Goal: Task Accomplishment & Management: Manage account settings

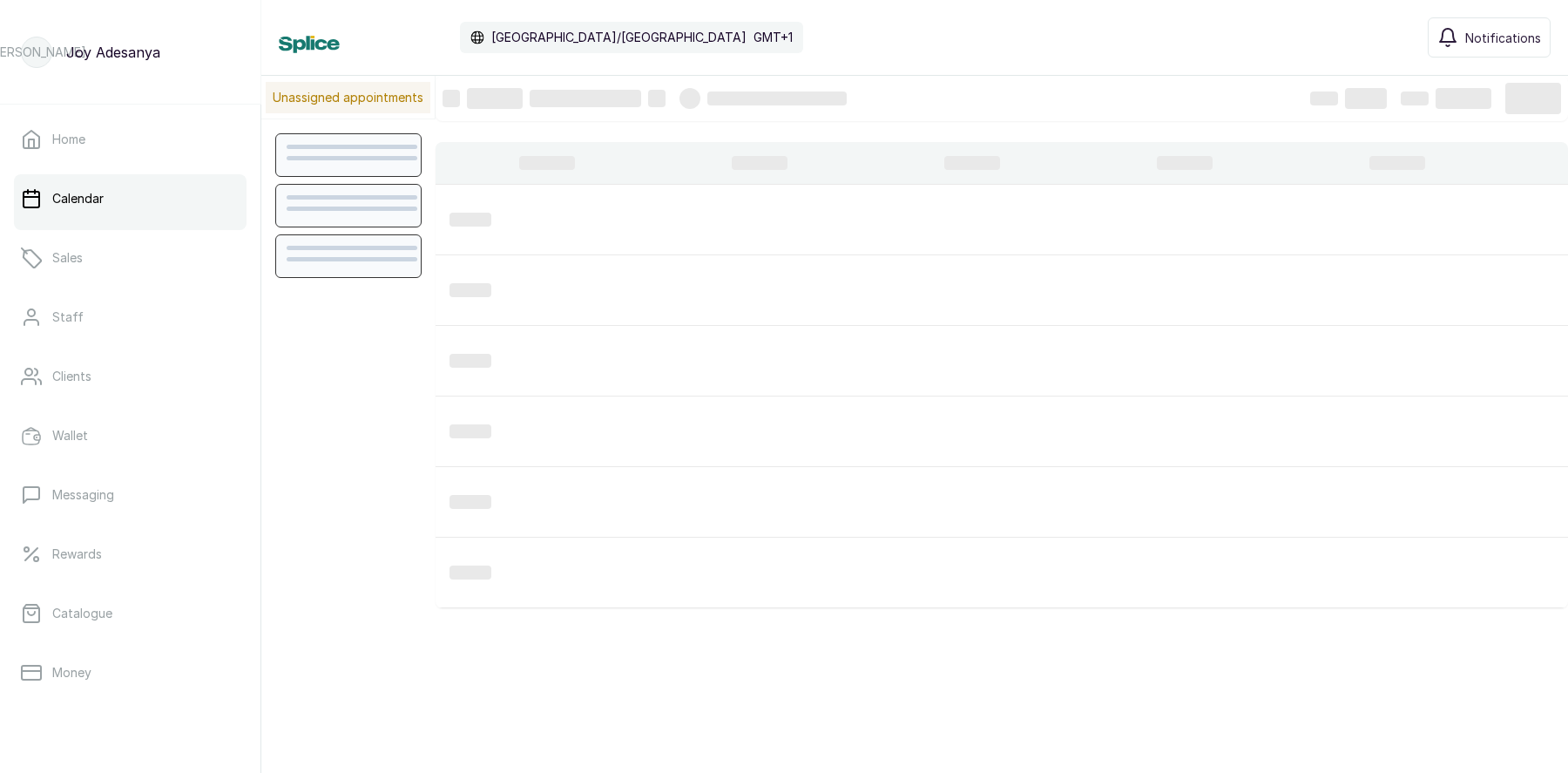
scroll to position [587, 0]
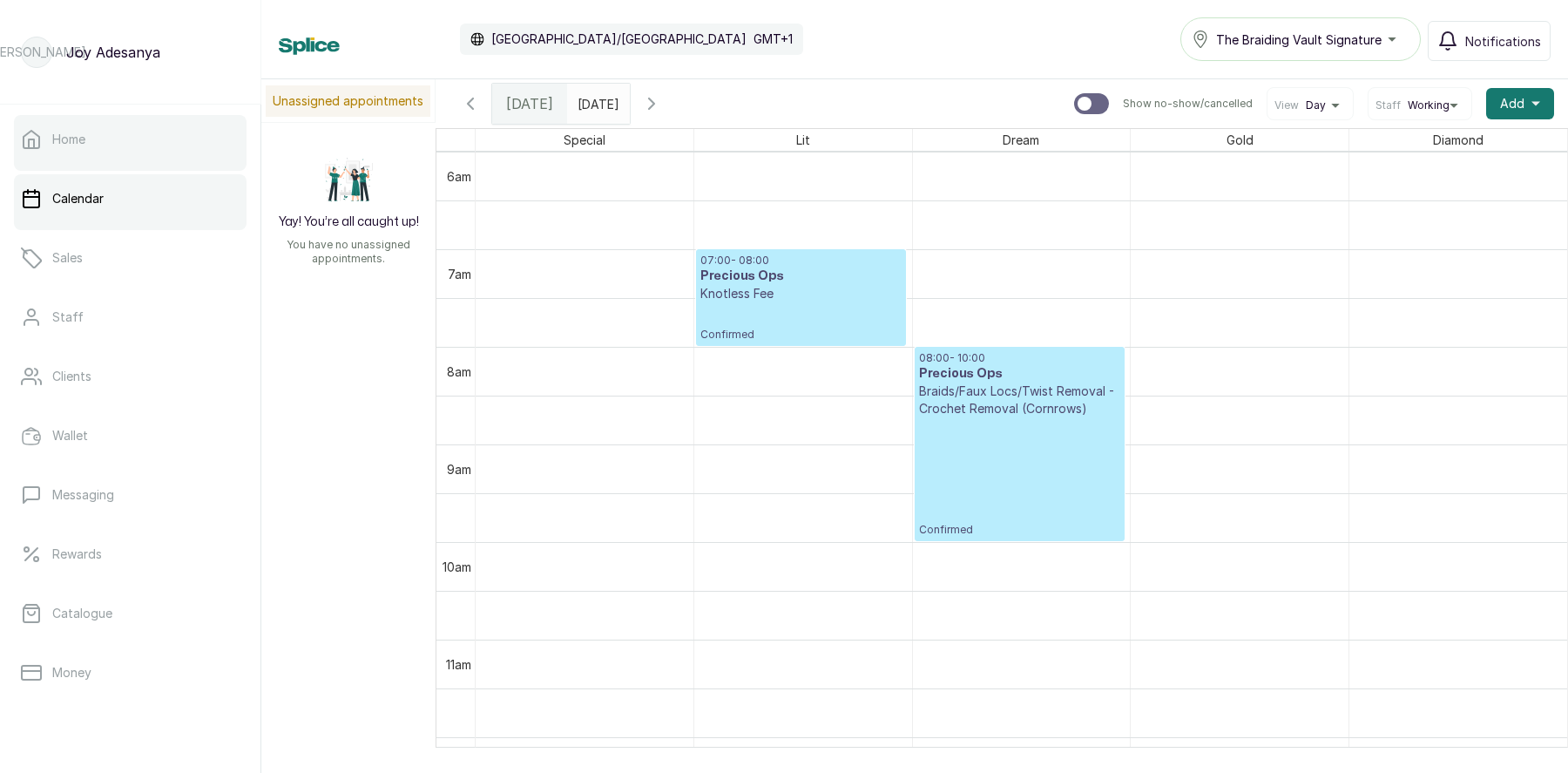
click at [96, 140] on link "Home" at bounding box center [130, 139] width 233 height 49
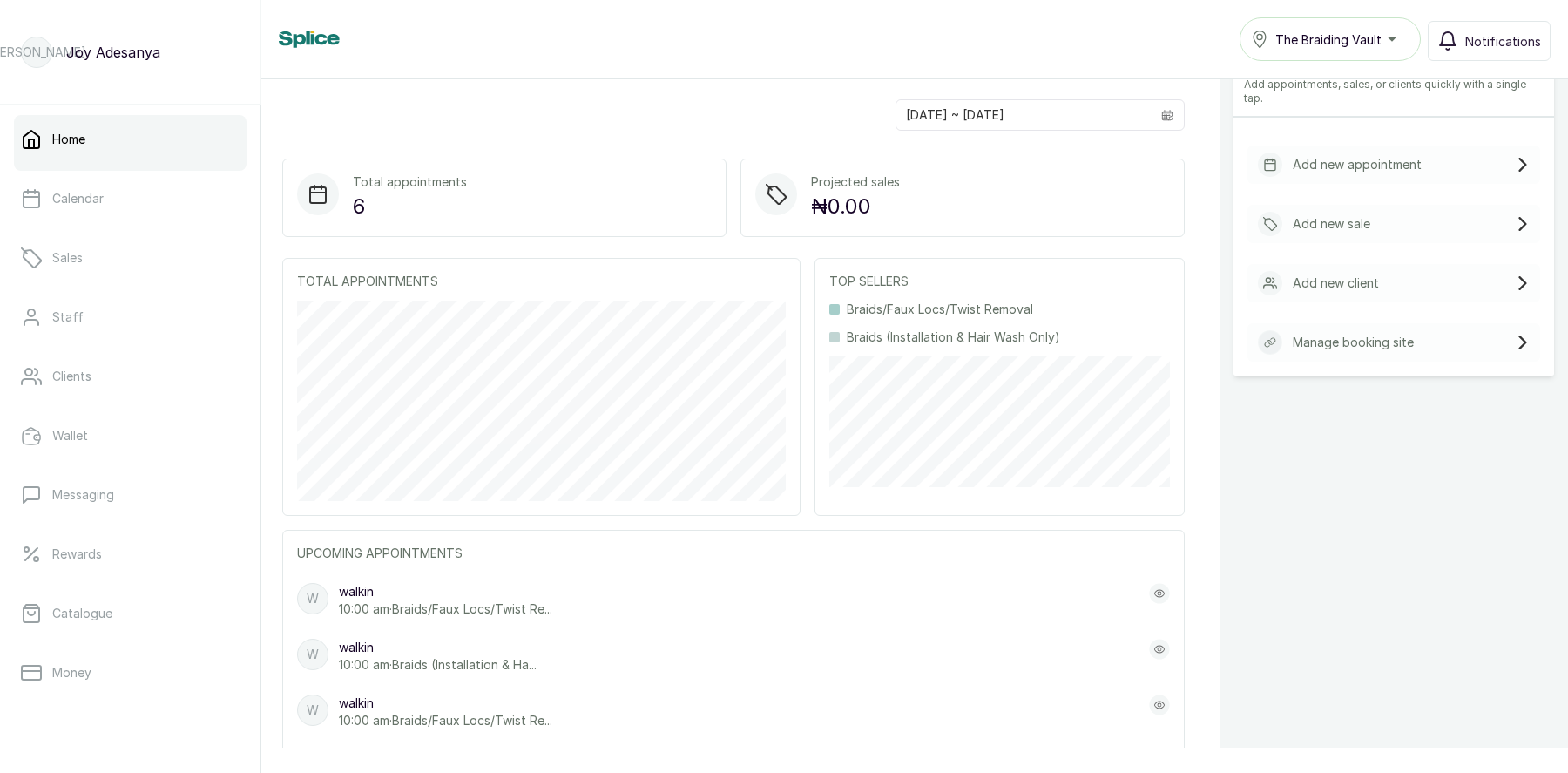
scroll to position [394, 0]
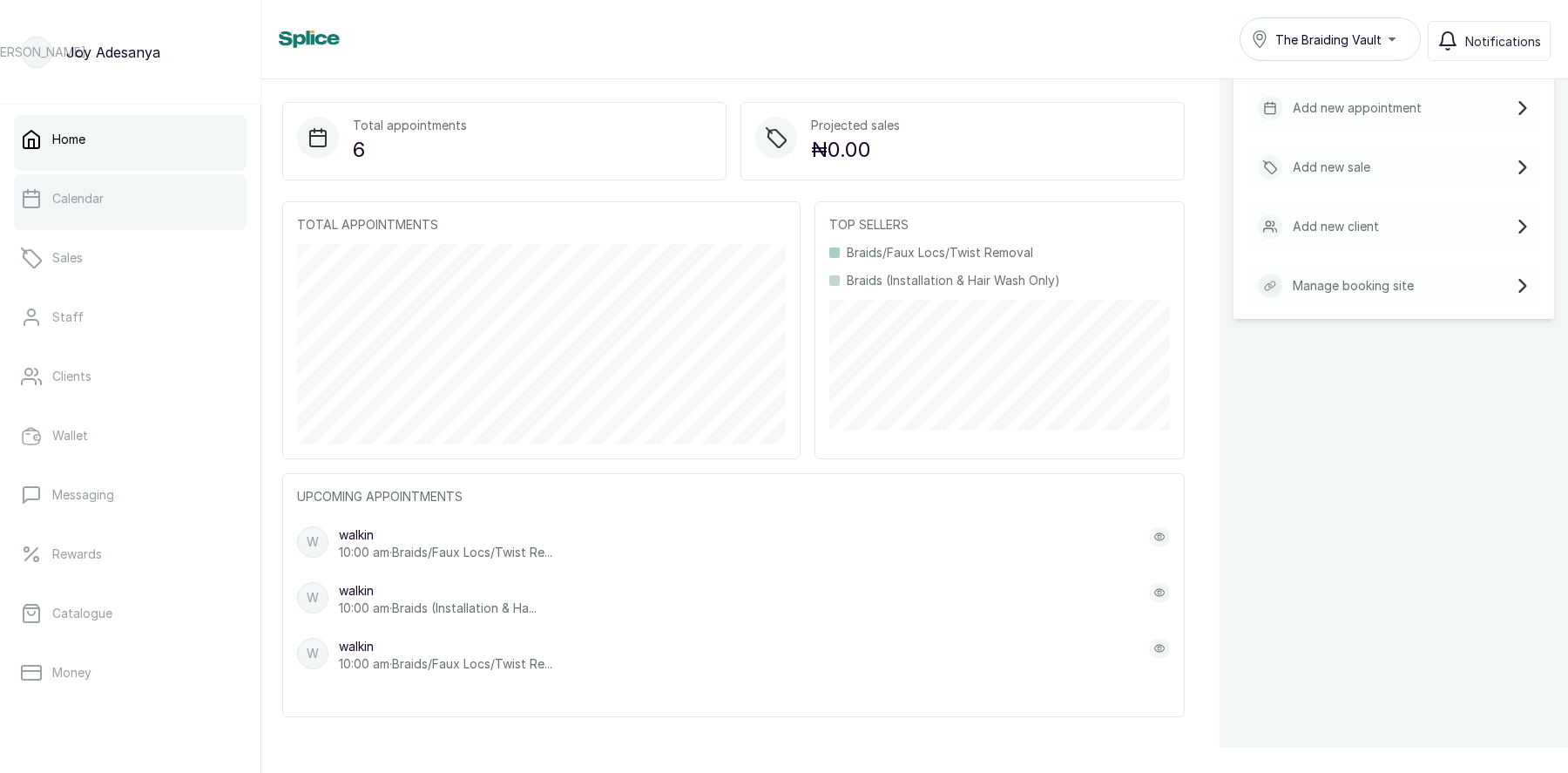
click at [80, 210] on link "Calendar" at bounding box center [130, 198] width 233 height 49
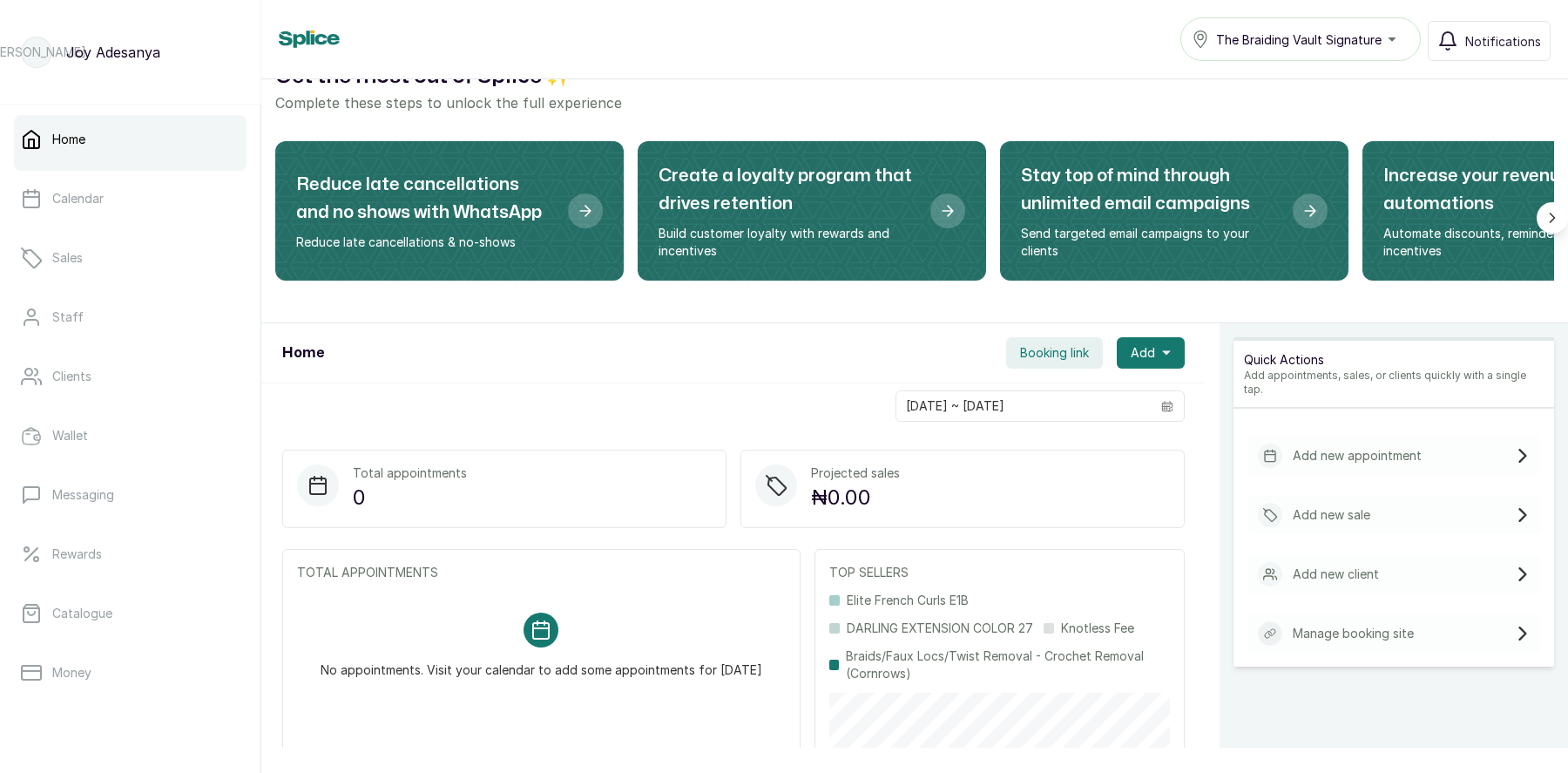
scroll to position [48, 0]
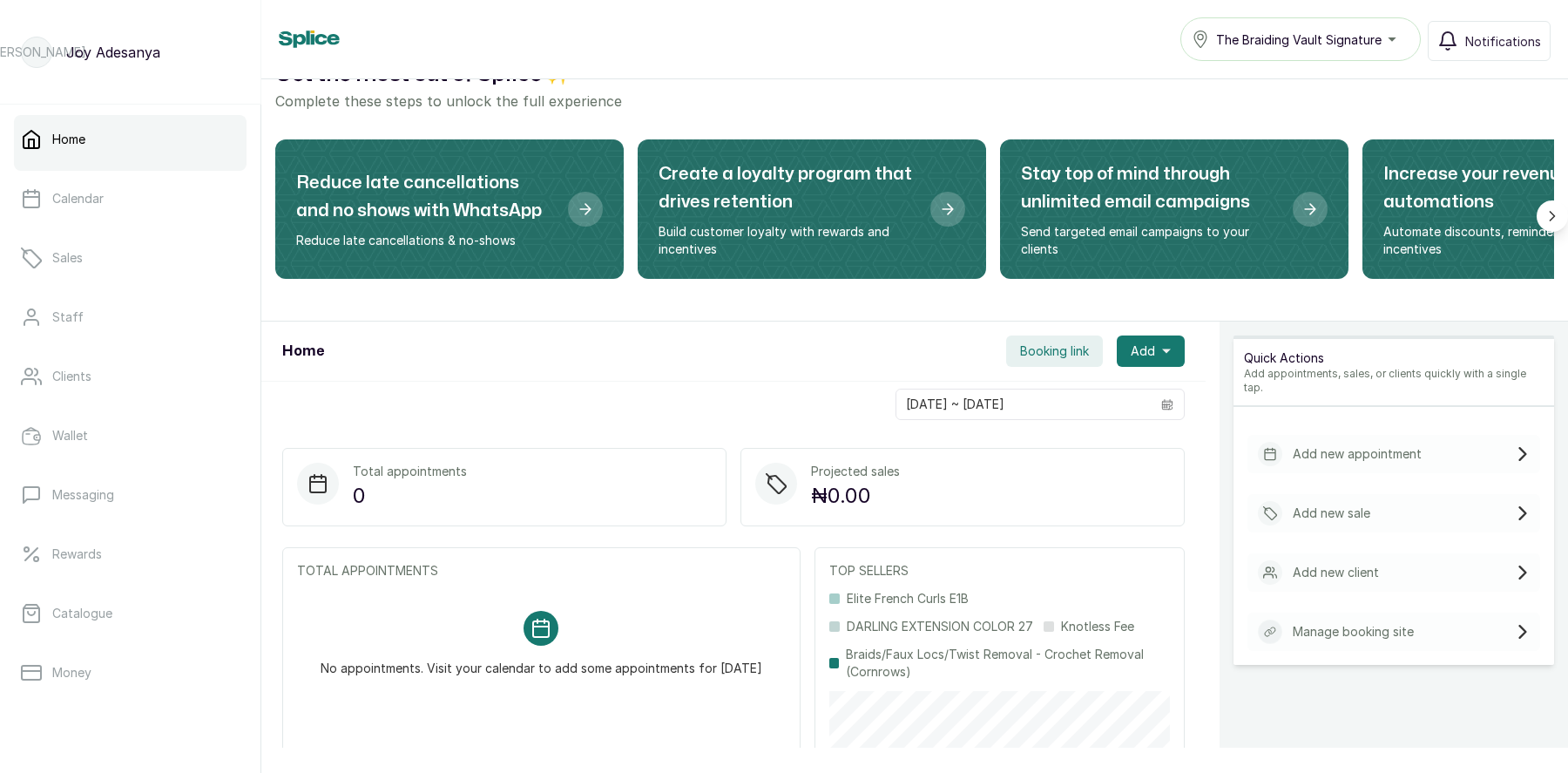
click at [1278, 49] on div "The Braiding Vault Signature" at bounding box center [1300, 39] width 218 height 21
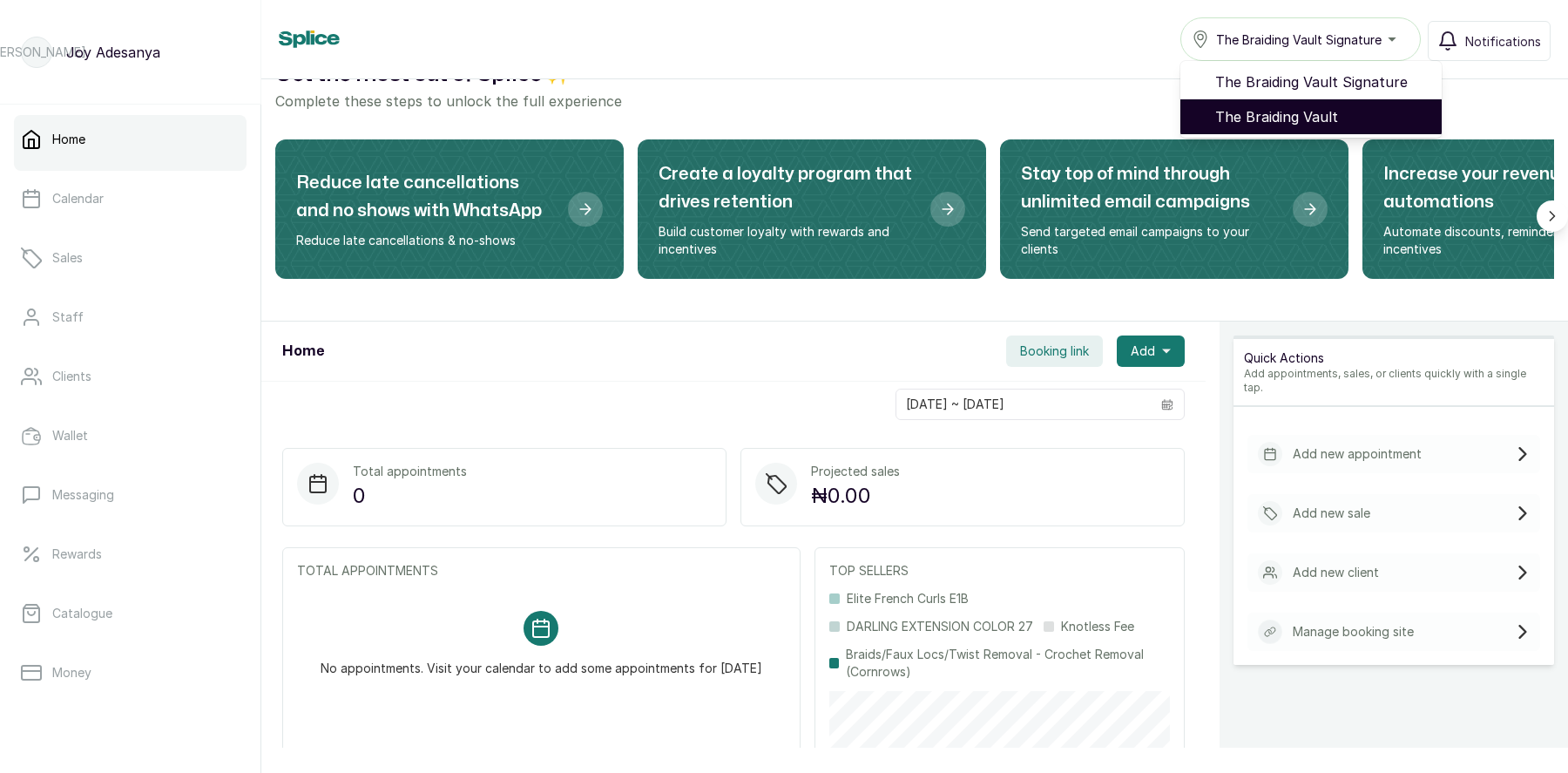
click at [1306, 112] on span "The Braiding Vault" at bounding box center [1321, 116] width 213 height 21
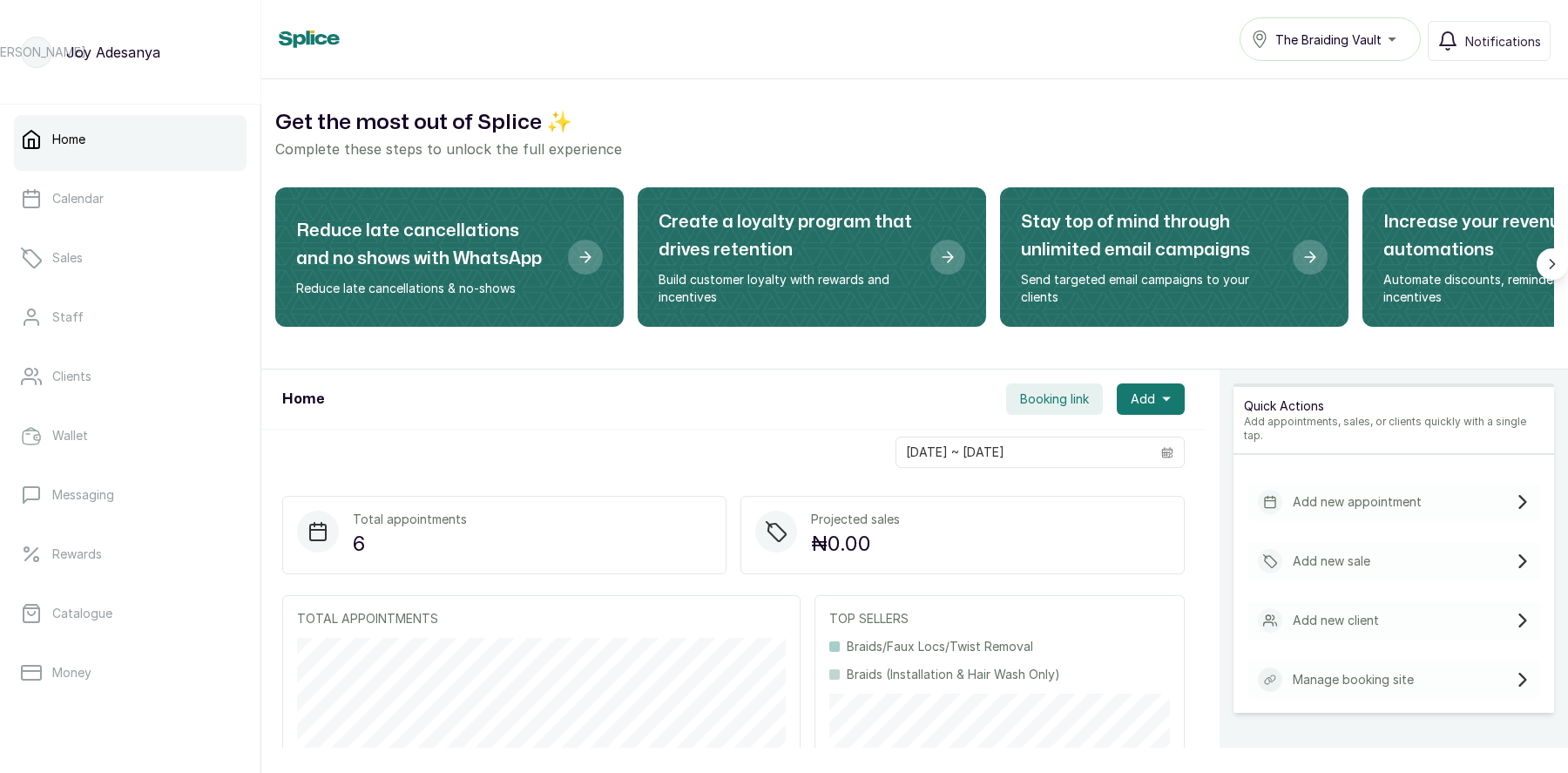
scroll to position [221, 0]
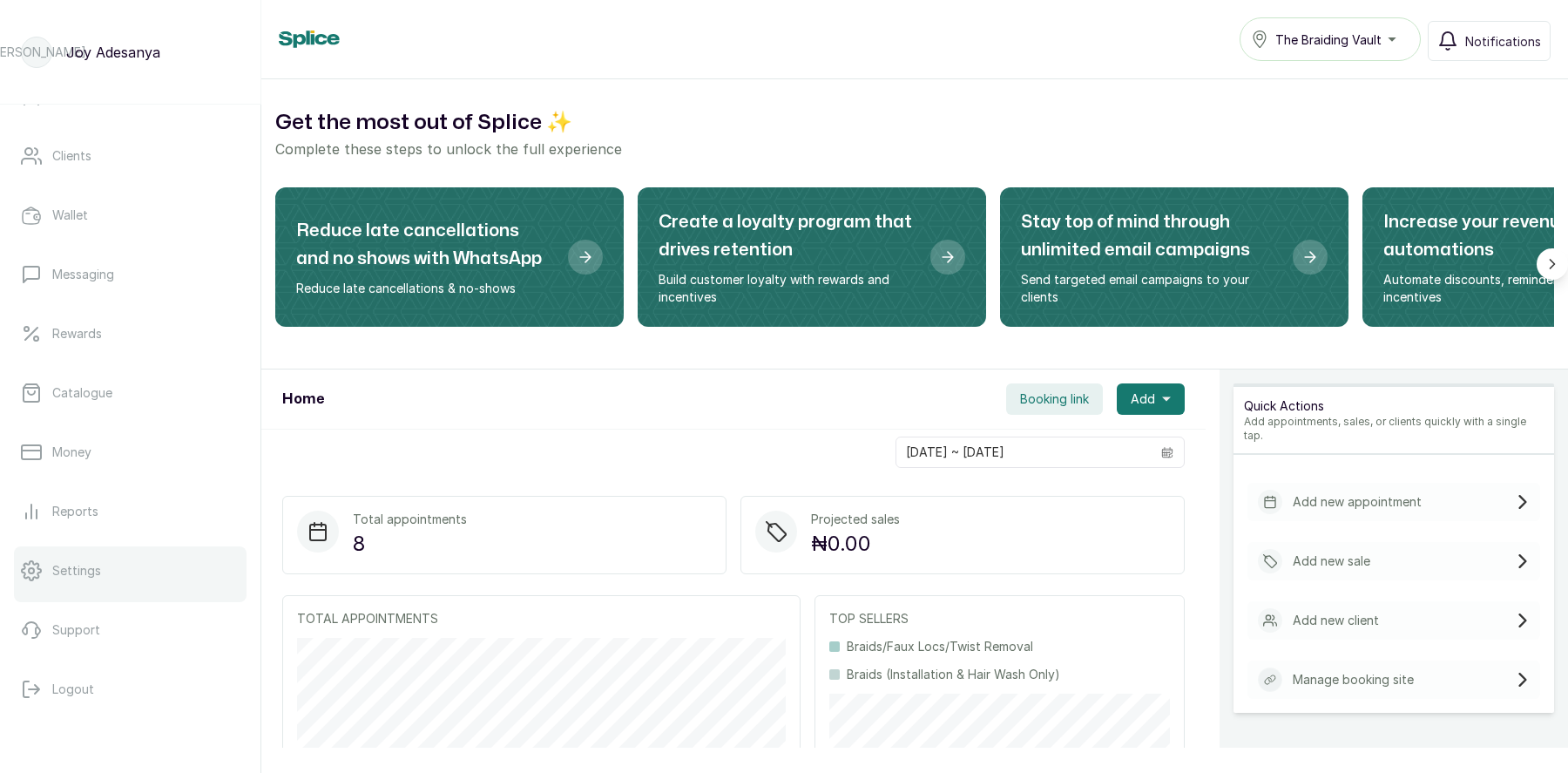
click at [88, 572] on p "Settings" at bounding box center [76, 570] width 49 height 17
